Goal: Task Accomplishment & Management: Complete application form

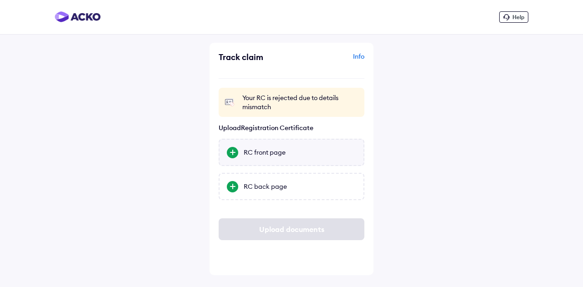
click at [274, 151] on div "RC front page" at bounding box center [300, 152] width 112 height 9
click at [0, 0] on input "RC front page" at bounding box center [0, 0] width 0 height 0
click at [258, 149] on div "RC front page" at bounding box center [300, 152] width 112 height 9
click at [0, 0] on input "RC front page" at bounding box center [0, 0] width 0 height 0
click at [263, 187] on div "RC back page" at bounding box center [300, 186] width 112 height 9
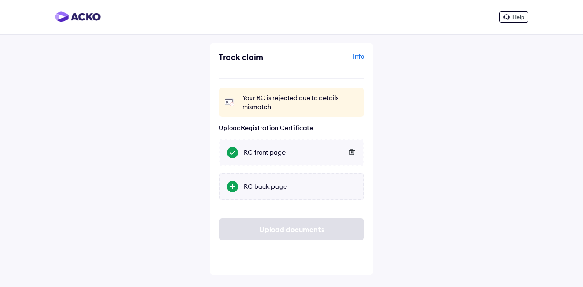
click at [0, 0] on input "RC back page" at bounding box center [0, 0] width 0 height 0
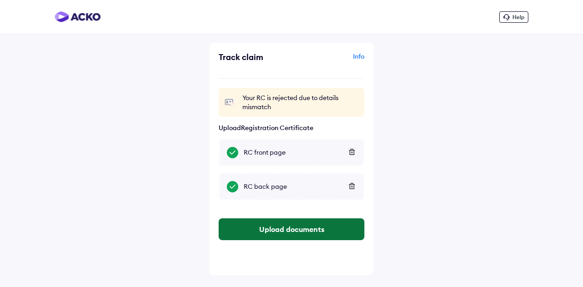
click at [291, 233] on button "Upload documents" at bounding box center [291, 229] width 146 height 22
